Goal: Information Seeking & Learning: Learn about a topic

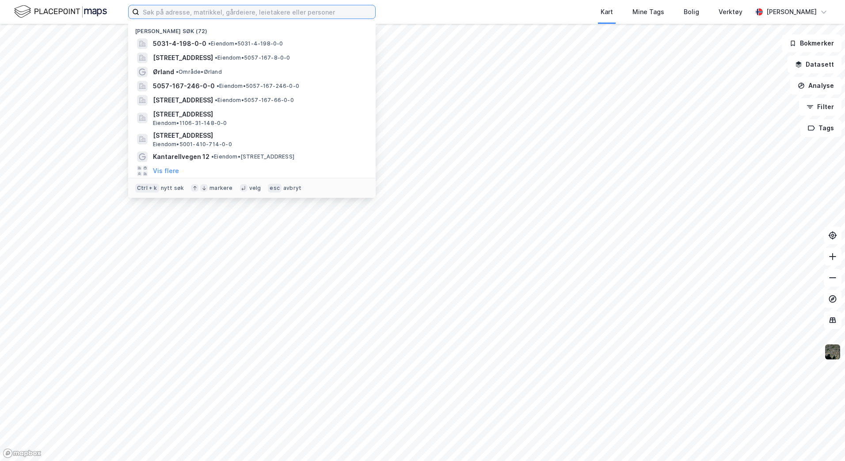
click at [163, 14] on input at bounding box center [257, 11] width 236 height 13
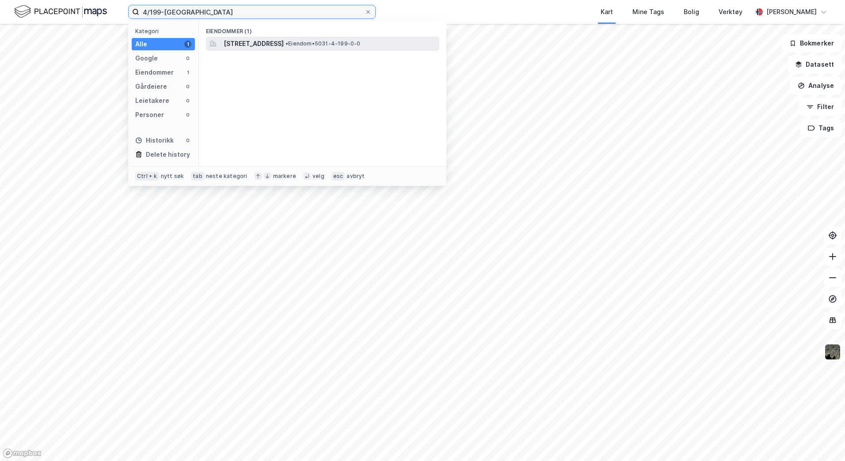
type input "4/199-[GEOGRAPHIC_DATA]"
click at [284, 47] on span "[STREET_ADDRESS]" at bounding box center [254, 43] width 60 height 11
